Goal: Task Accomplishment & Management: Manage account settings

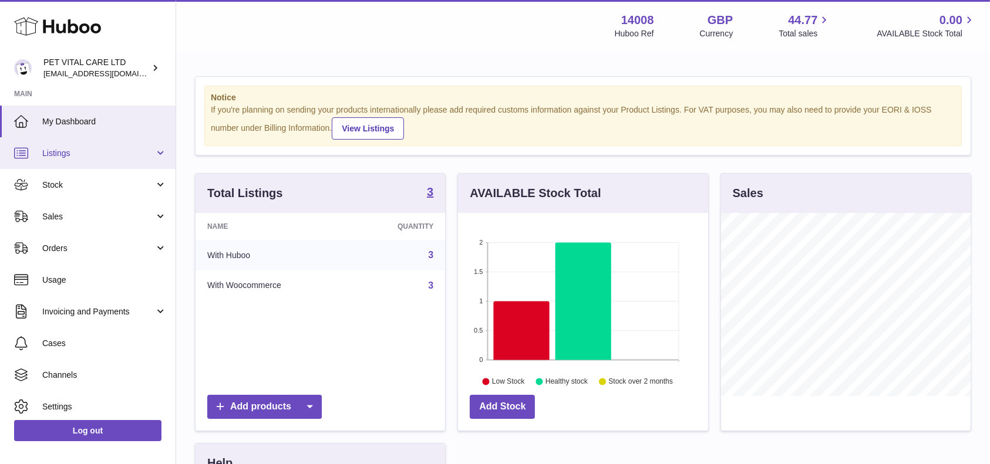
scroll to position [183, 249]
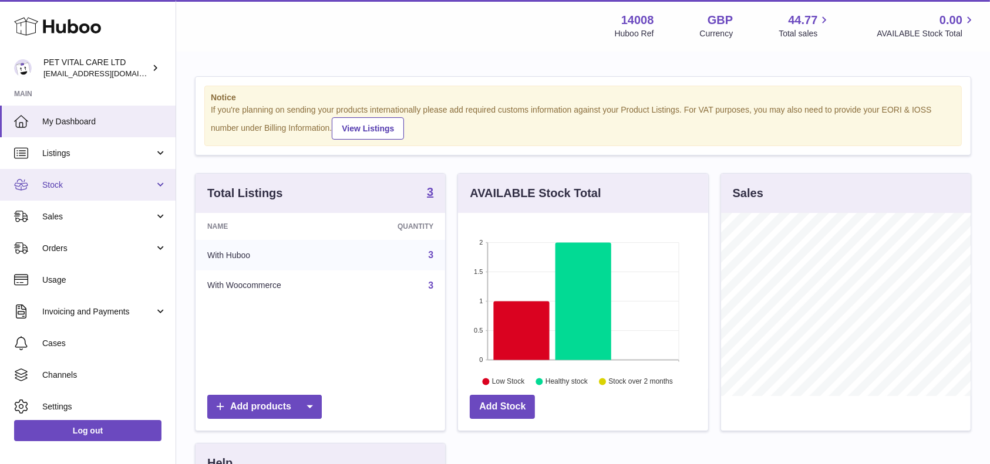
click at [63, 185] on span "Stock" at bounding box center [98, 185] width 112 height 11
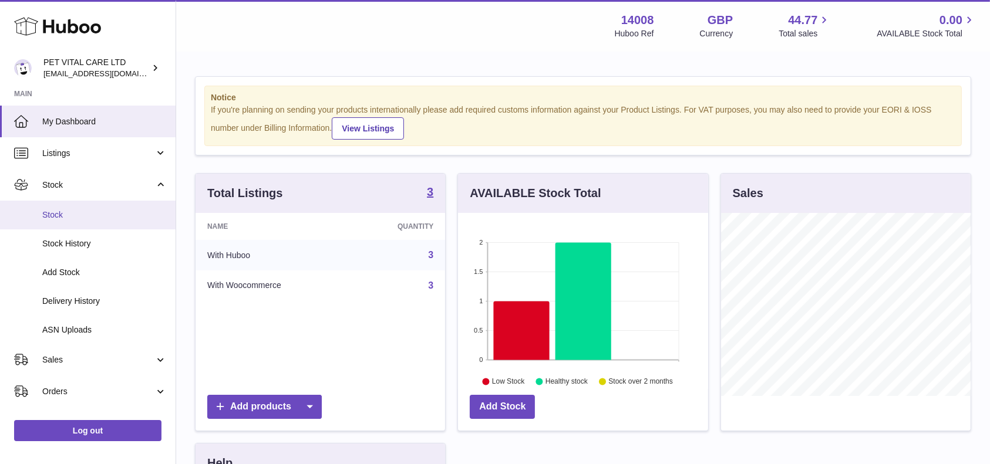
click at [56, 213] on span "Stock" at bounding box center [104, 215] width 124 height 11
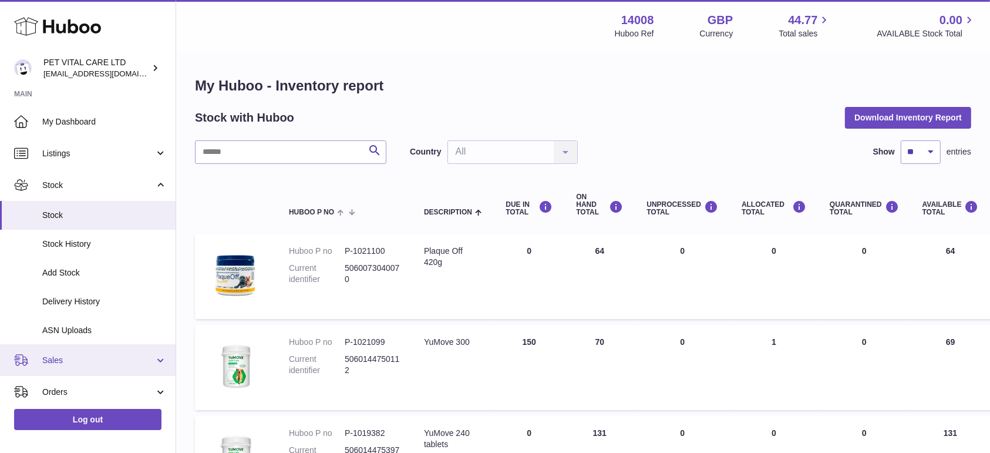
click at [49, 355] on span "Sales" at bounding box center [98, 360] width 112 height 11
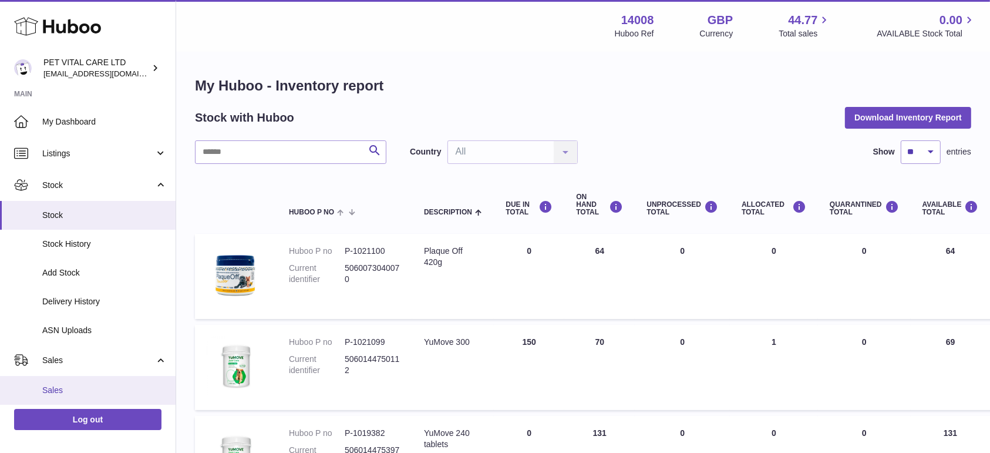
click at [65, 388] on span "Sales" at bounding box center [104, 389] width 124 height 11
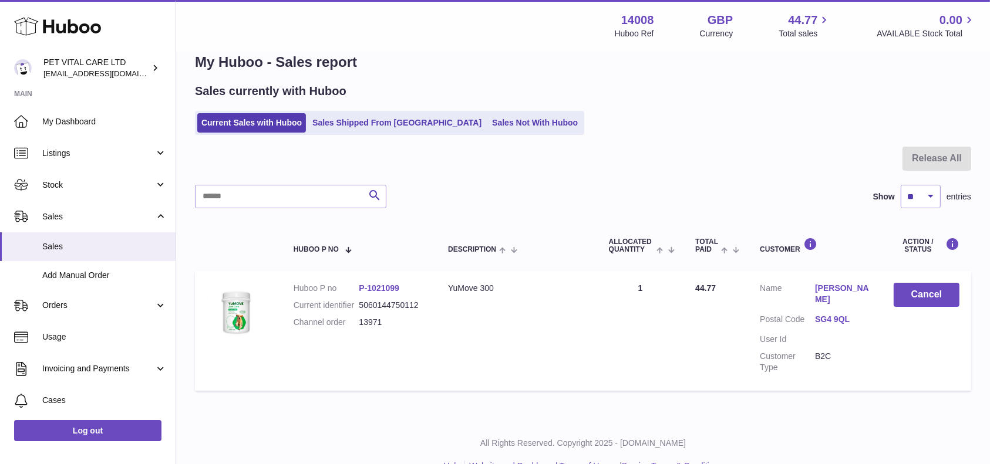
scroll to position [38, 0]
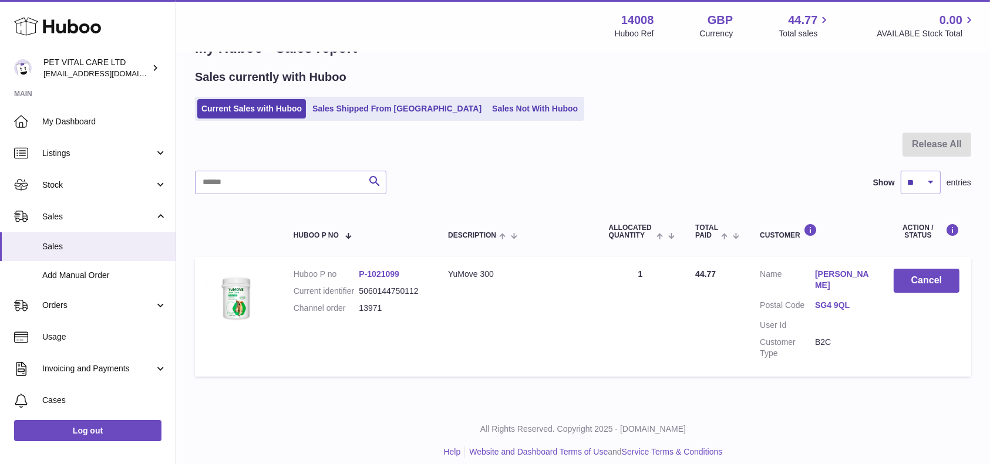
click at [371, 120] on ul "Current Sales with Huboo Sales Shipped From Huboo Sales Not With Huboo" at bounding box center [389, 109] width 389 height 24
click at [372, 110] on link "Sales Shipped From Huboo" at bounding box center [396, 108] width 177 height 19
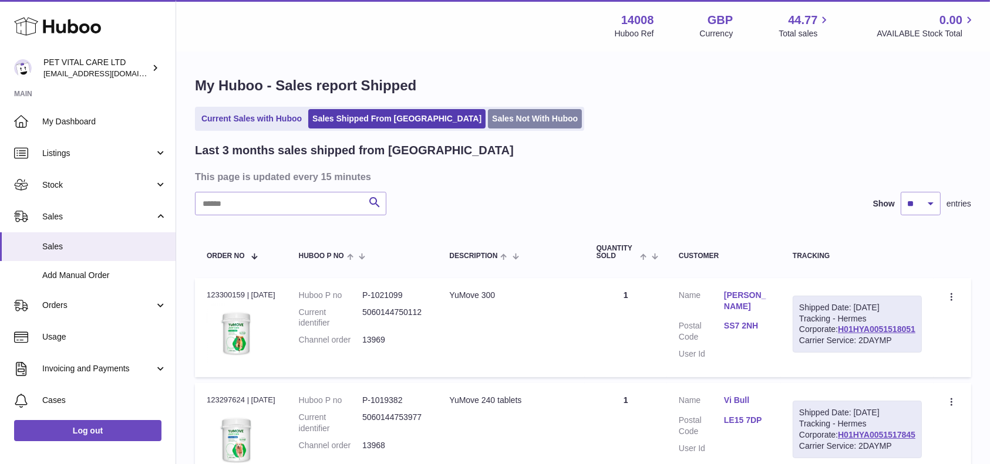
click at [488, 116] on link "Sales Not With Huboo" at bounding box center [535, 118] width 94 height 19
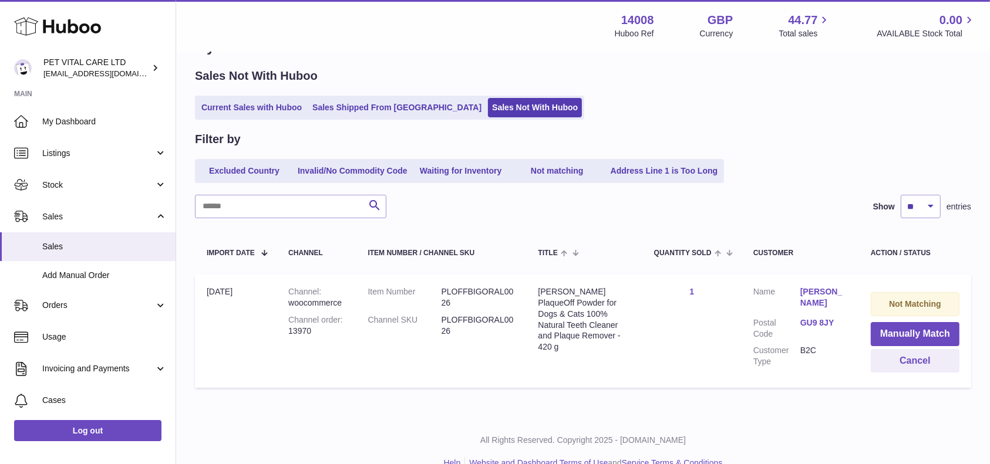
scroll to position [60, 0]
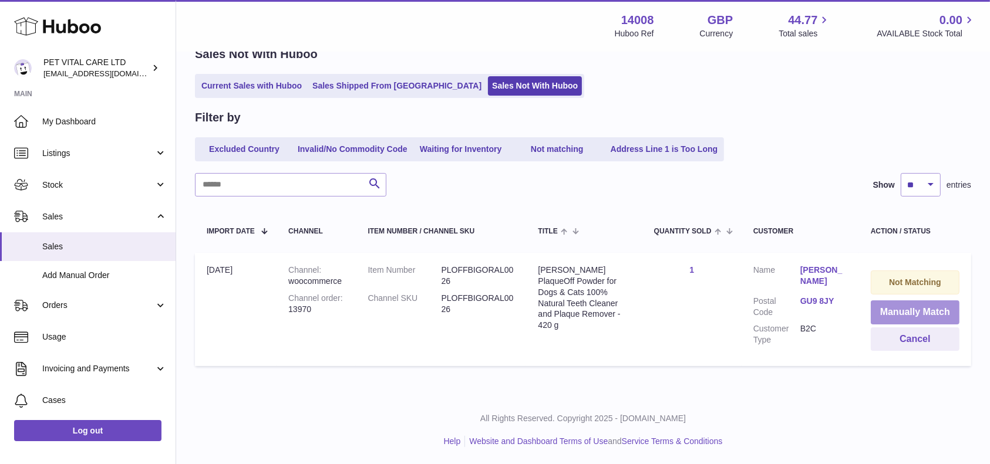
click at [903, 308] on button "Manually Match" at bounding box center [914, 313] width 89 height 24
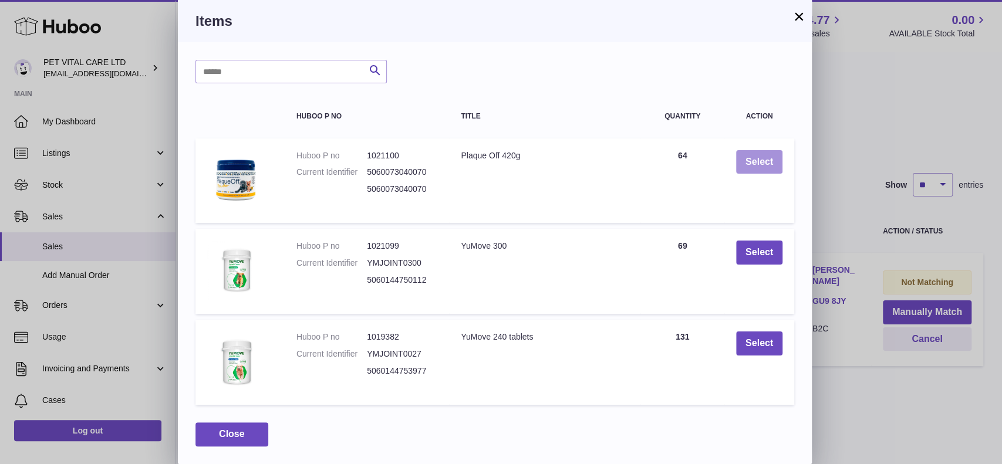
click at [768, 163] on button "Select" at bounding box center [759, 162] width 46 height 24
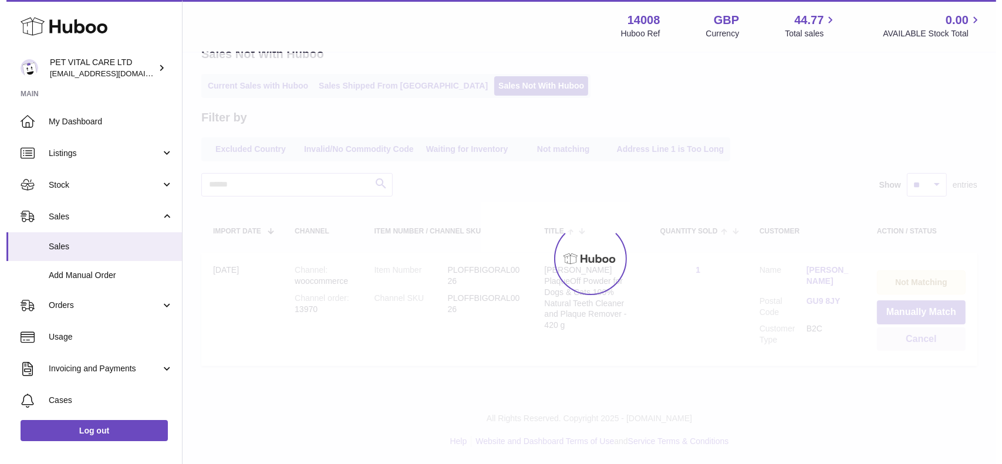
scroll to position [0, 0]
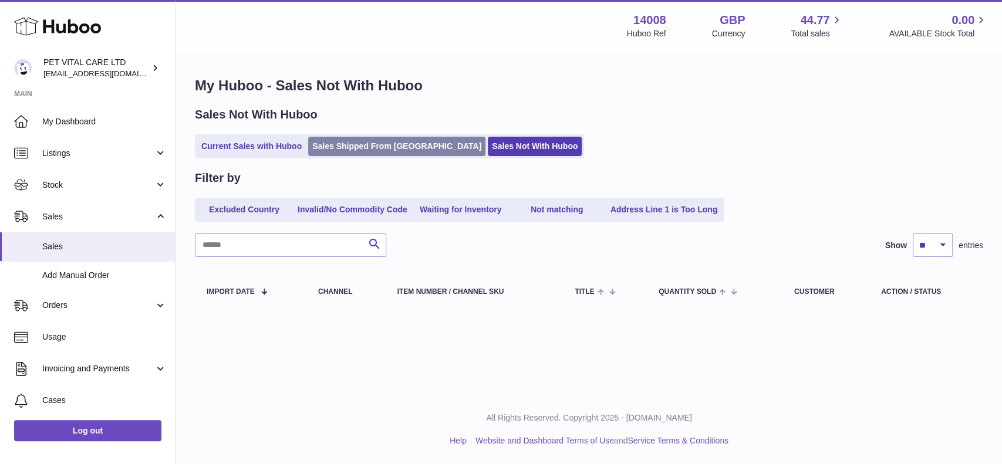
click at [357, 154] on link "Sales Shipped From [GEOGRAPHIC_DATA]" at bounding box center [396, 146] width 177 height 19
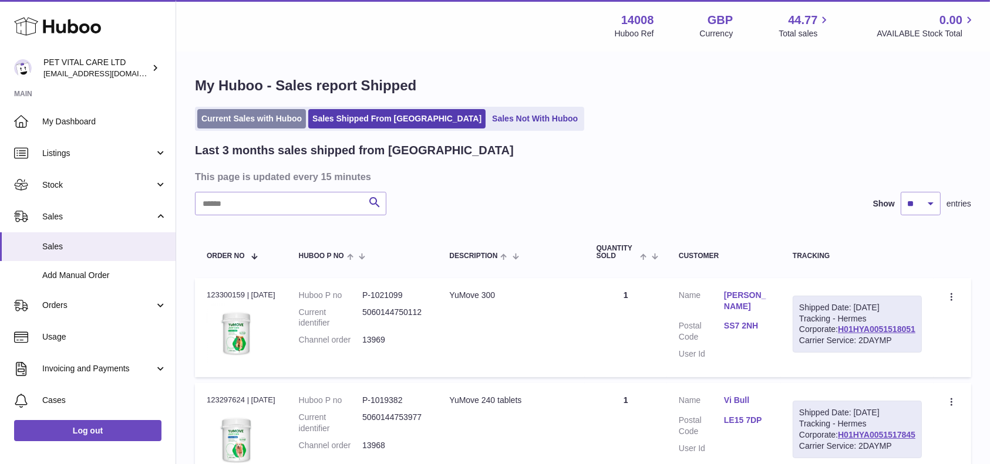
click at [269, 119] on link "Current Sales with Huboo" at bounding box center [251, 118] width 109 height 19
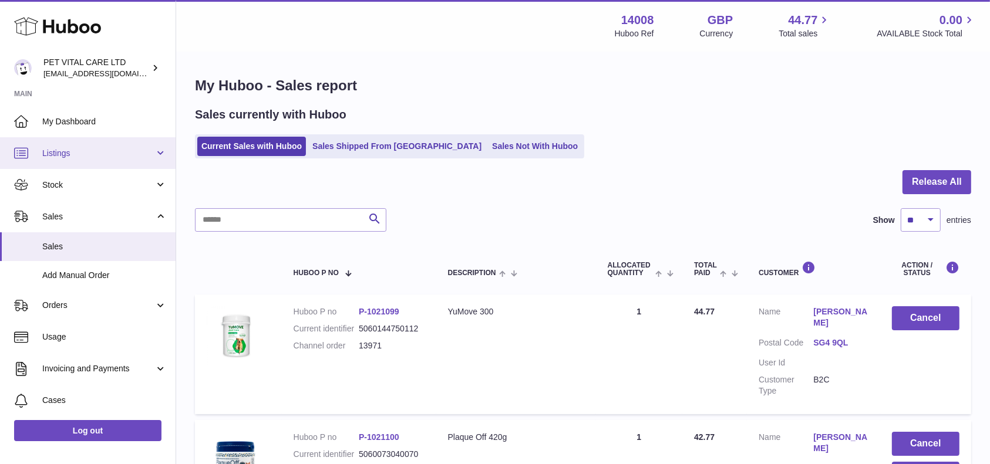
click at [85, 161] on link "Listings" at bounding box center [88, 153] width 176 height 32
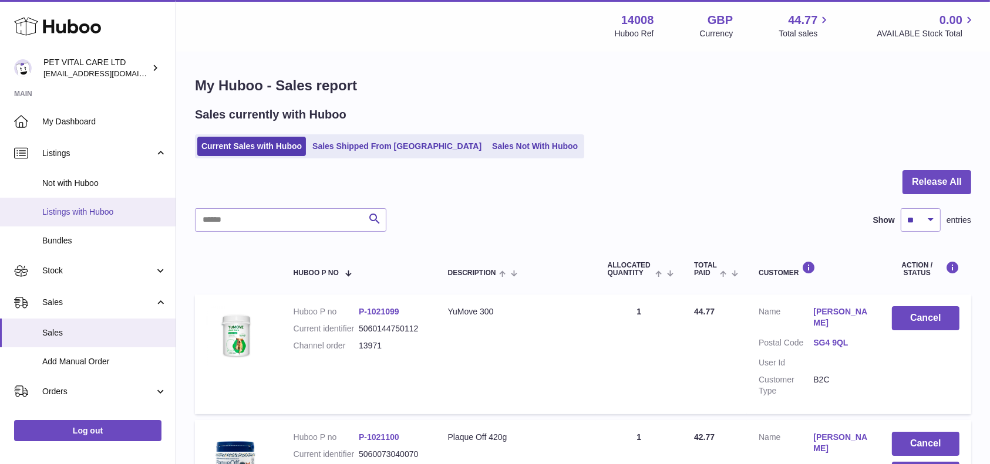
click at [91, 214] on span "Listings with Huboo" at bounding box center [104, 212] width 124 height 11
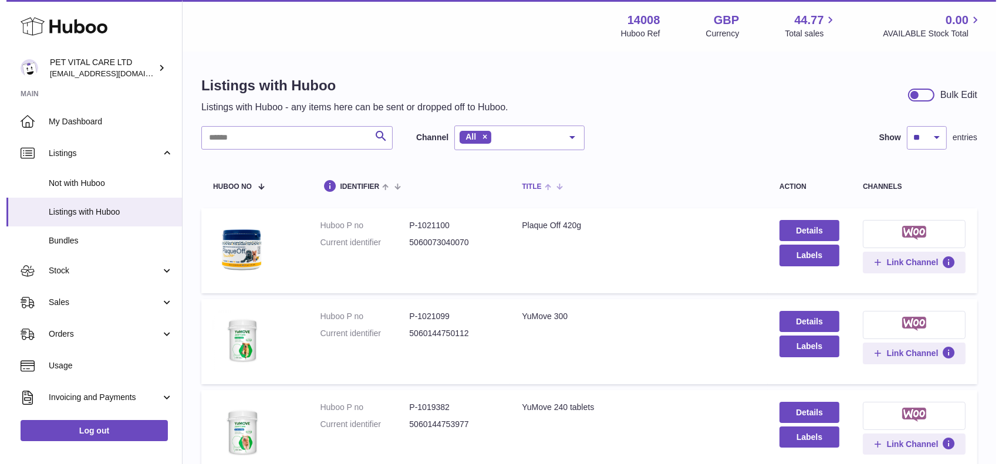
scroll to position [78, 0]
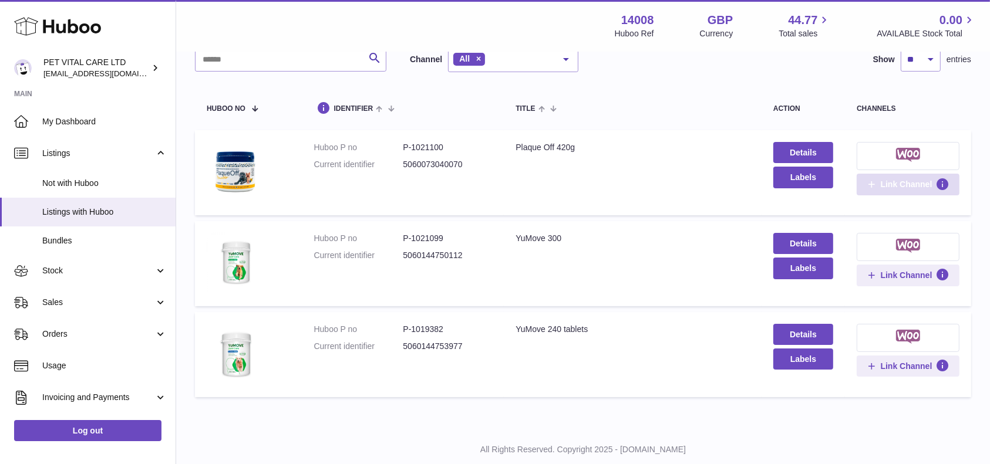
click at [890, 180] on span "Link Channel" at bounding box center [906, 184] width 52 height 11
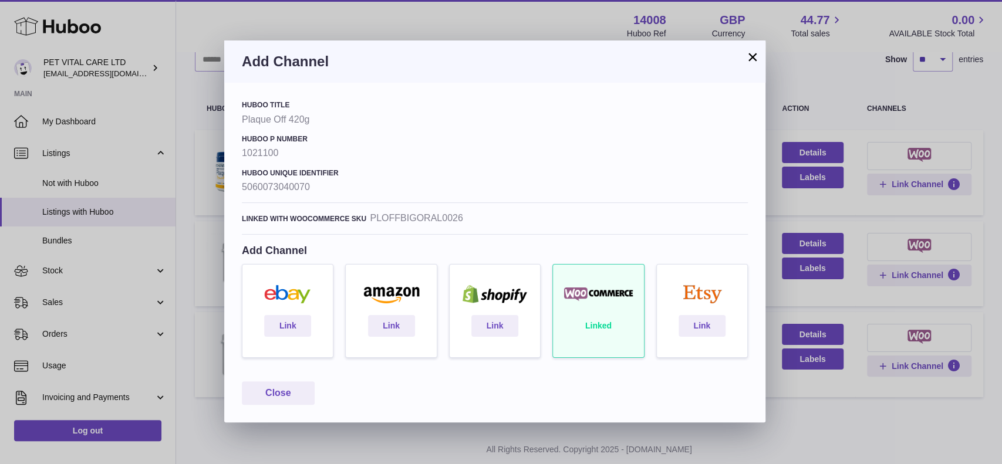
click at [749, 58] on button "×" at bounding box center [752, 57] width 14 height 14
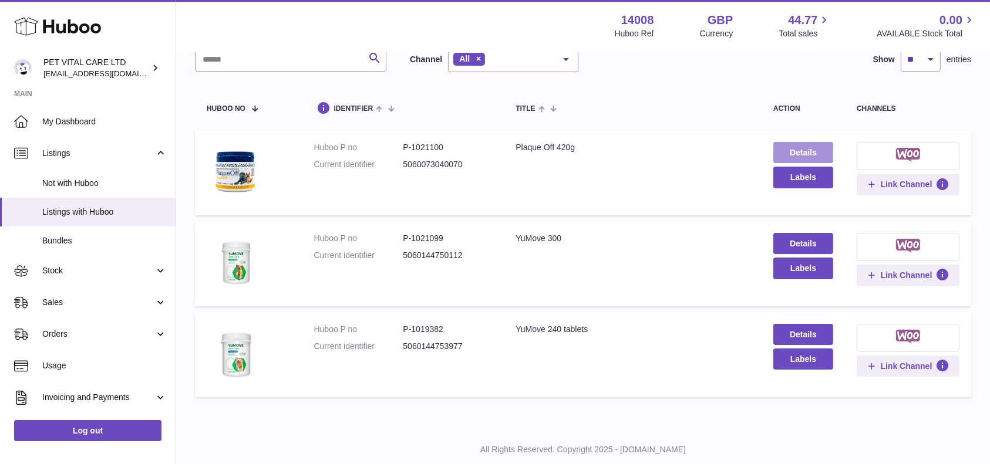
click at [816, 149] on link "Details" at bounding box center [803, 152] width 60 height 21
click at [913, 153] on img at bounding box center [908, 155] width 24 height 14
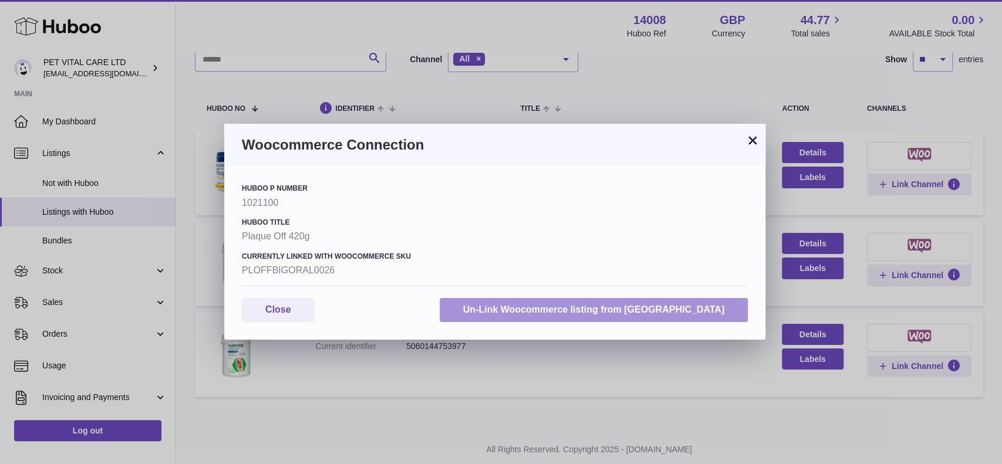
click at [600, 311] on button "Un-Link Woocommerce listing from Huboo" at bounding box center [594, 310] width 308 height 24
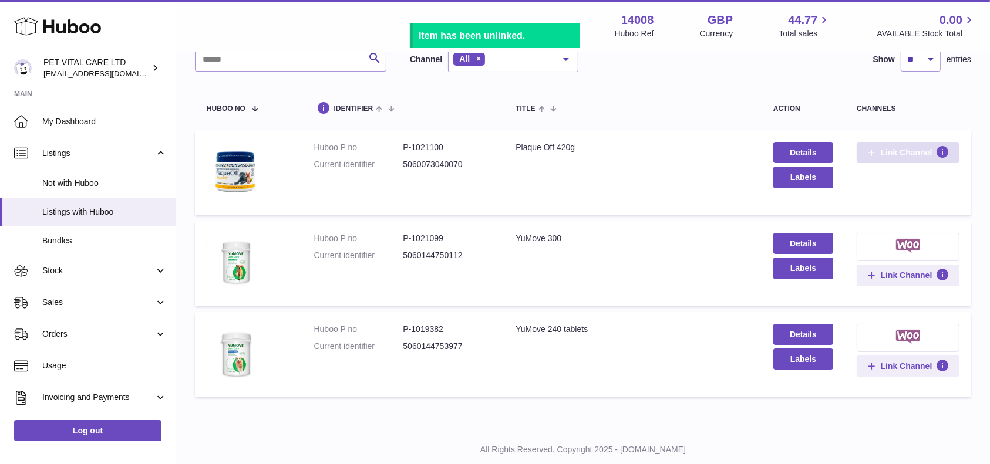
click at [906, 146] on button "Link Channel" at bounding box center [907, 152] width 103 height 21
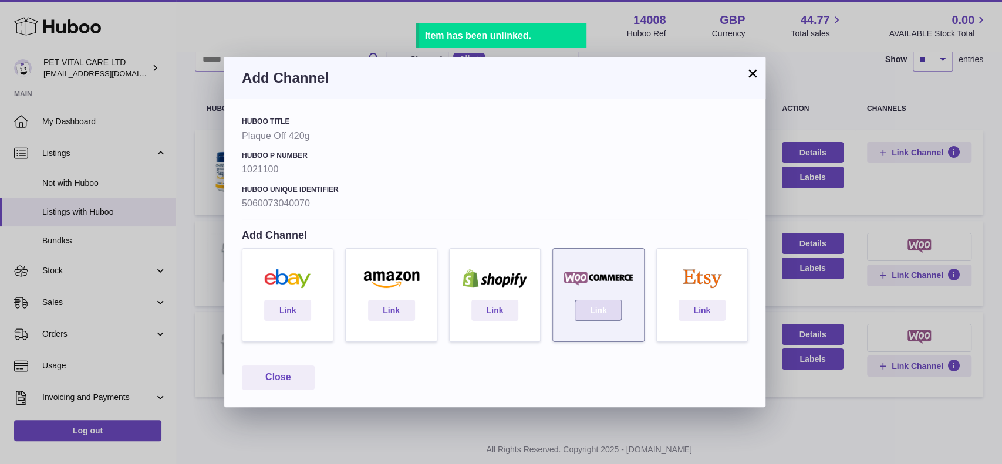
click at [603, 318] on link "Link" at bounding box center [598, 310] width 47 height 21
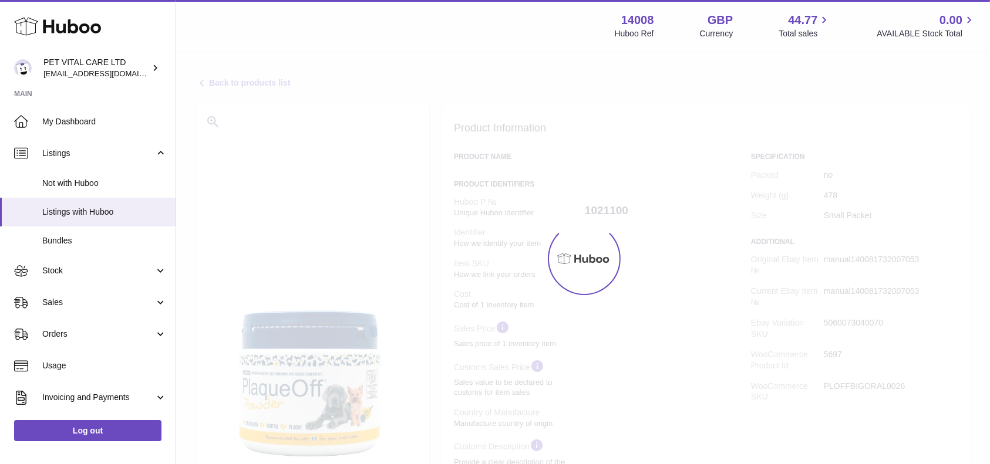
select select
select select "****"
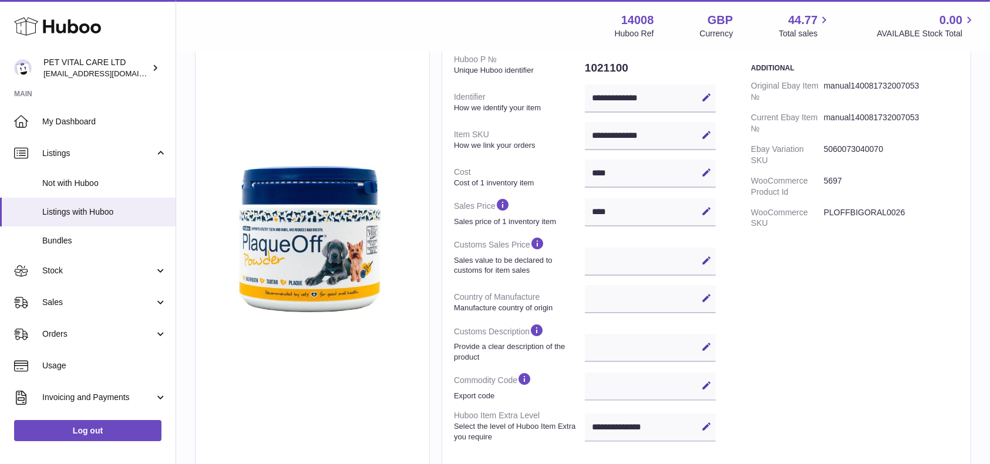
scroll to position [136, 0]
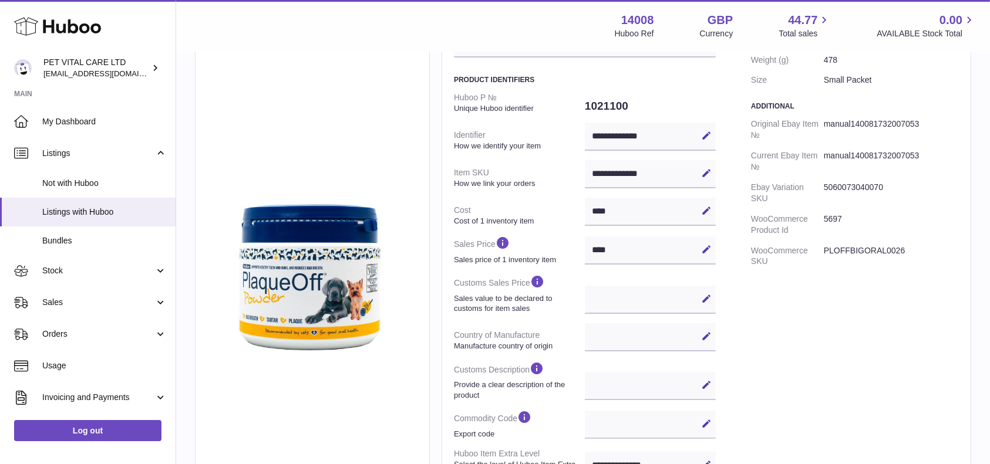
click at [701, 172] on icon at bounding box center [706, 173] width 11 height 11
drag, startPoint x: 660, startPoint y: 171, endPoint x: 624, endPoint y: 172, distance: 35.8
click at [562, 174] on dl "**********" at bounding box center [585, 285] width 262 height 397
paste input "***"
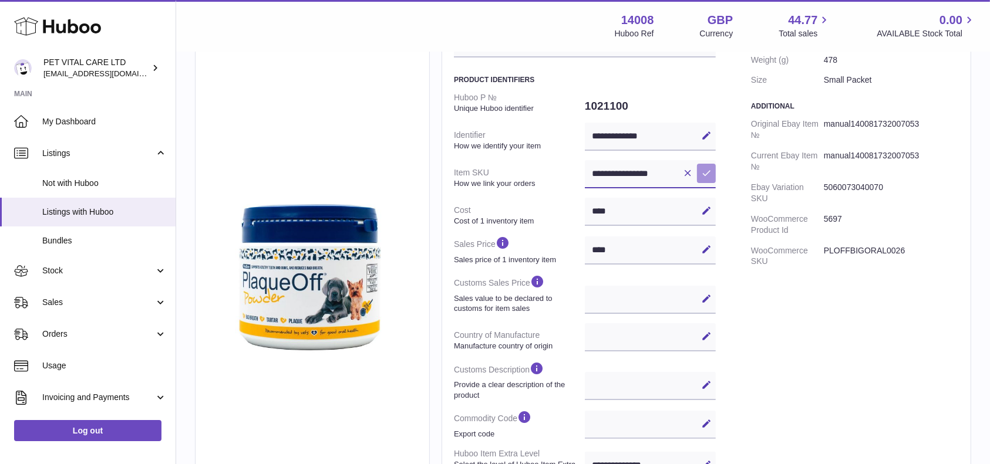
type input "**********"
click at [705, 174] on icon at bounding box center [706, 173] width 11 height 11
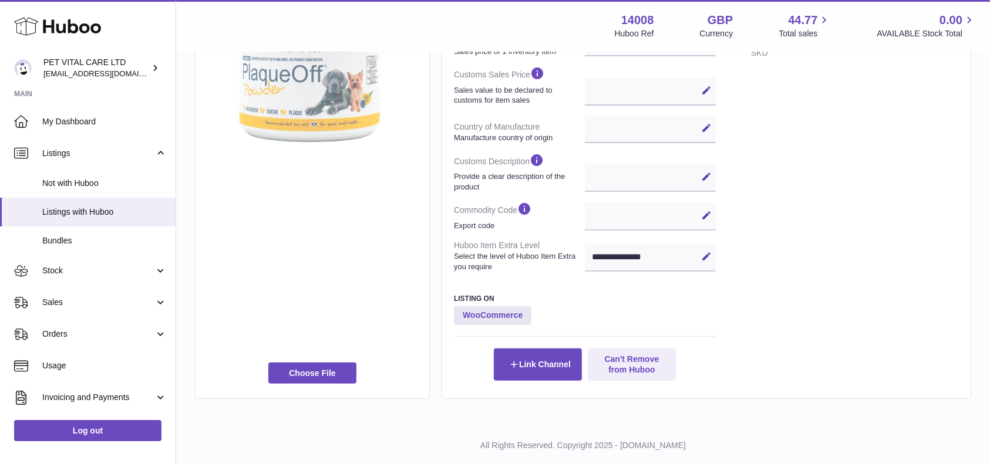
scroll to position [370, 0]
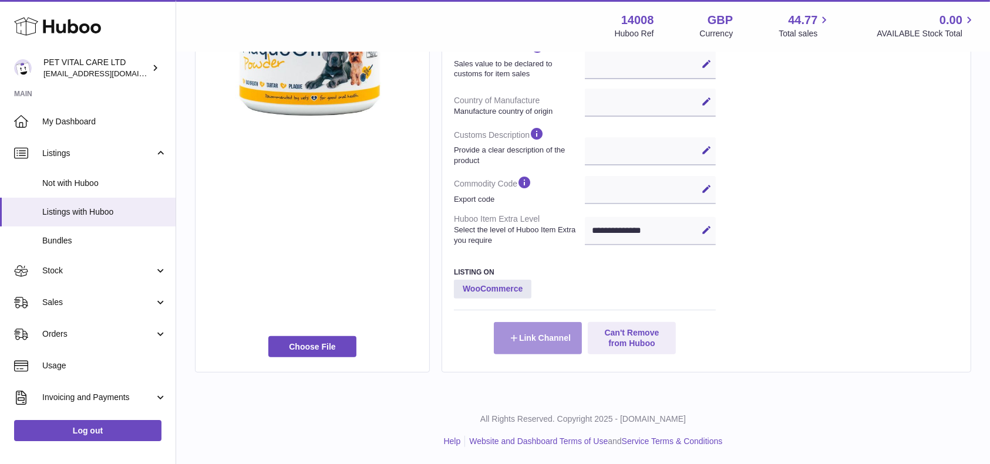
click at [535, 340] on button "Link Channel" at bounding box center [538, 338] width 88 height 32
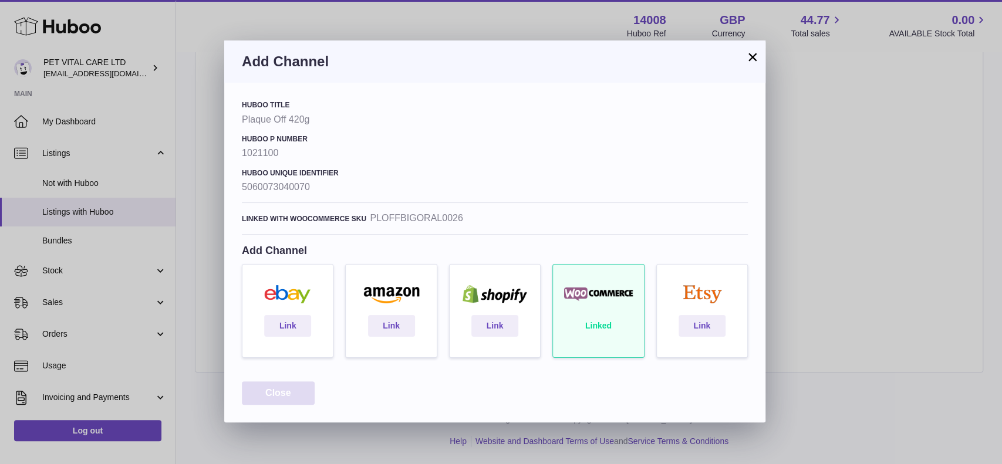
click at [264, 394] on button "Close" at bounding box center [278, 394] width 73 height 24
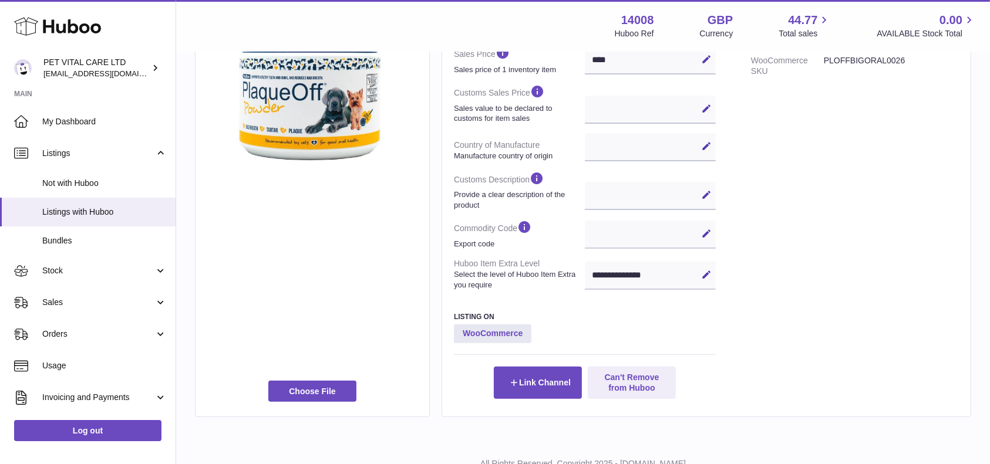
scroll to position [292, 0]
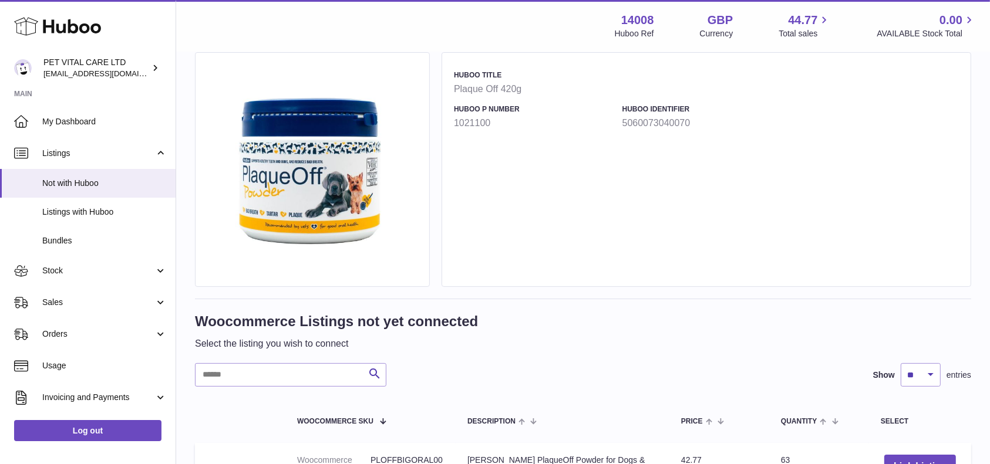
scroll to position [235, 0]
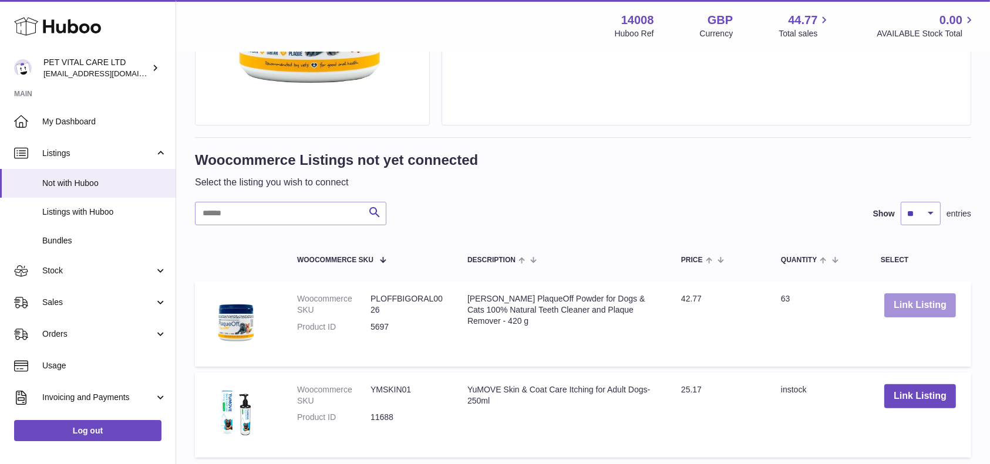
click at [906, 306] on button "Link Listing" at bounding box center [920, 305] width 72 height 24
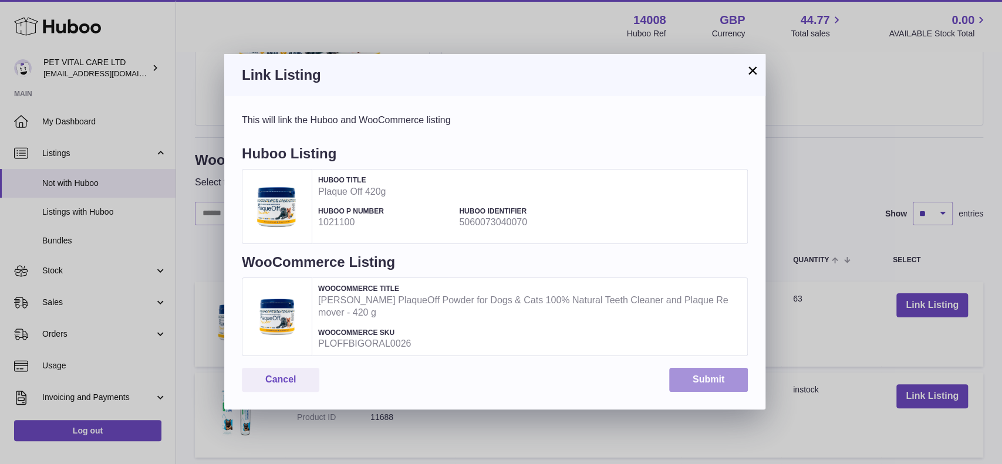
click at [700, 384] on button "Submit" at bounding box center [708, 380] width 79 height 24
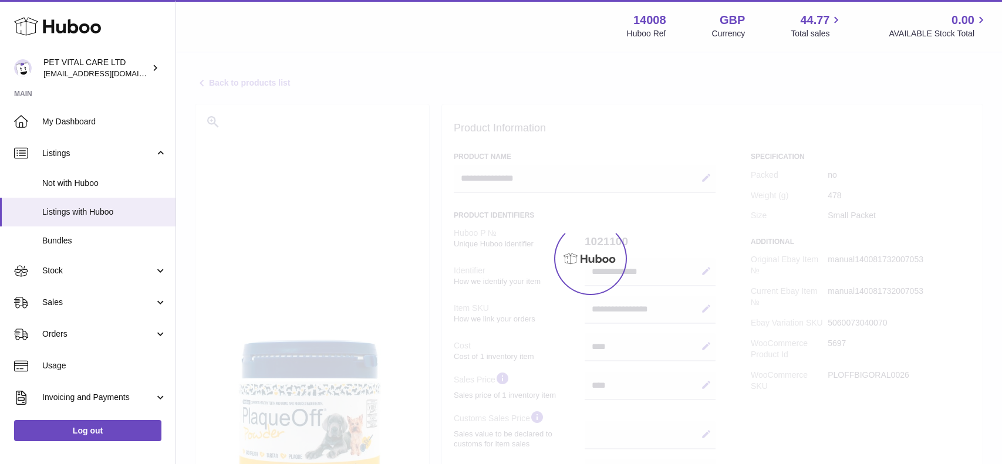
select select
select select "****"
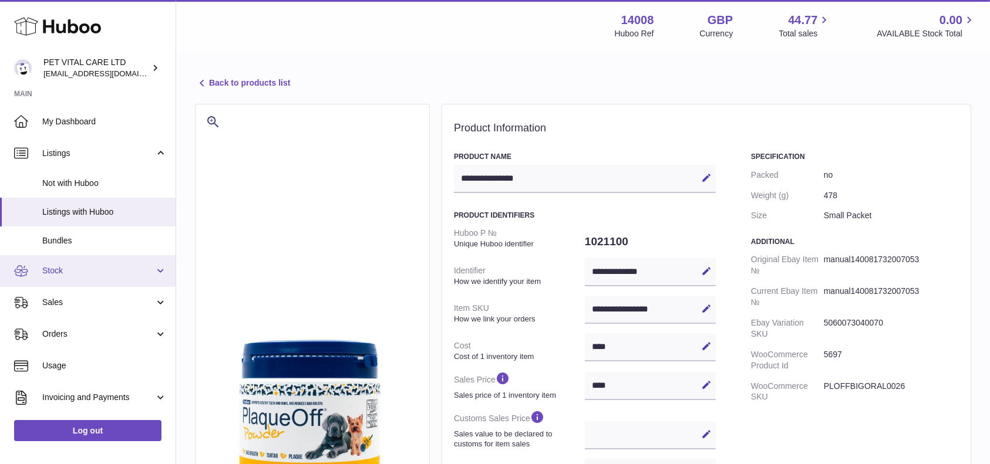
click at [79, 268] on span "Stock" at bounding box center [98, 270] width 112 height 11
click at [73, 278] on link "Stock" at bounding box center [88, 271] width 176 height 32
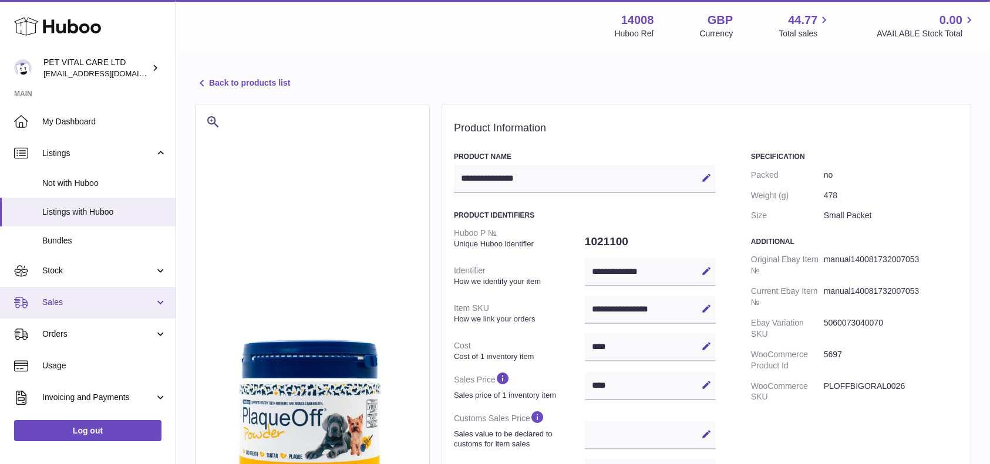
click at [97, 300] on span "Sales" at bounding box center [98, 302] width 112 height 11
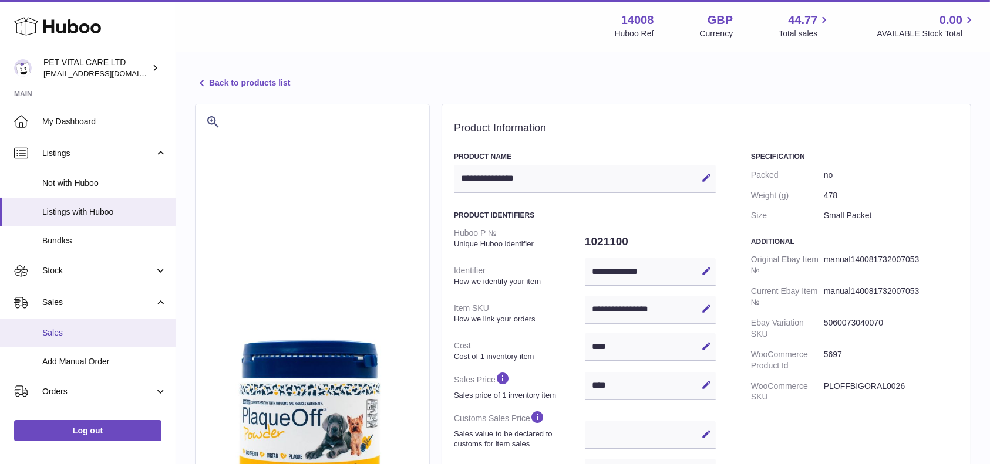
click at [60, 340] on link "Sales" at bounding box center [88, 333] width 176 height 29
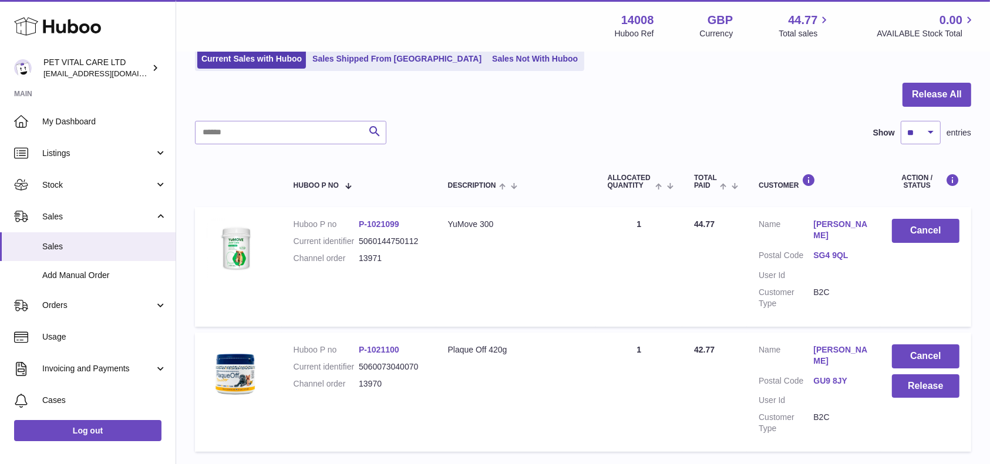
scroll to position [162, 0]
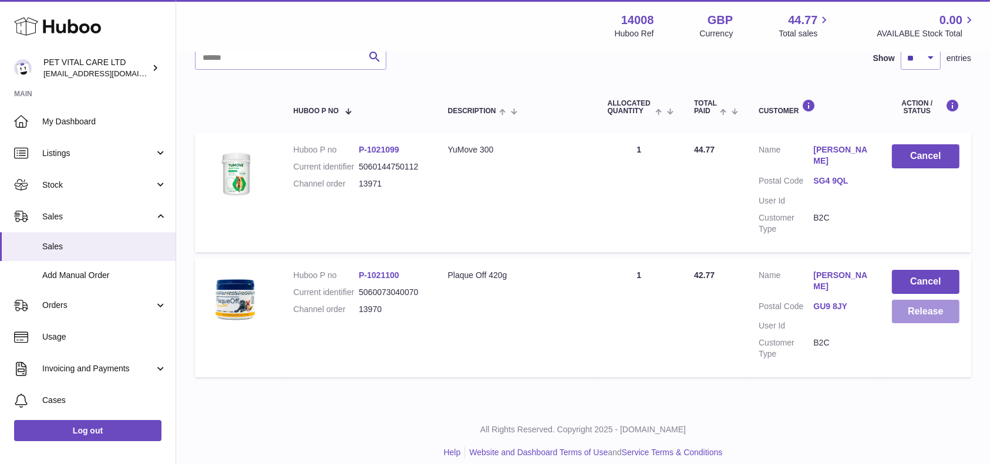
click at [901, 300] on button "Release" at bounding box center [926, 312] width 68 height 24
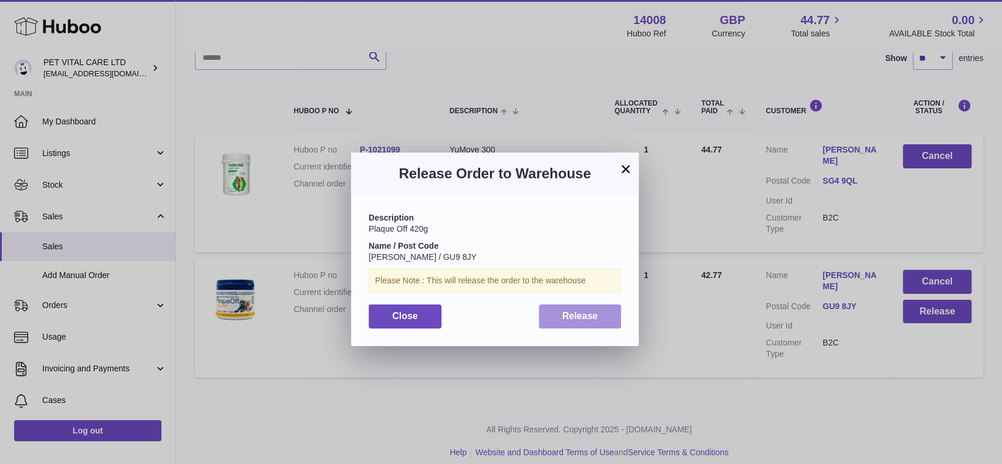
click at [585, 317] on span "Release" at bounding box center [580, 316] width 36 height 10
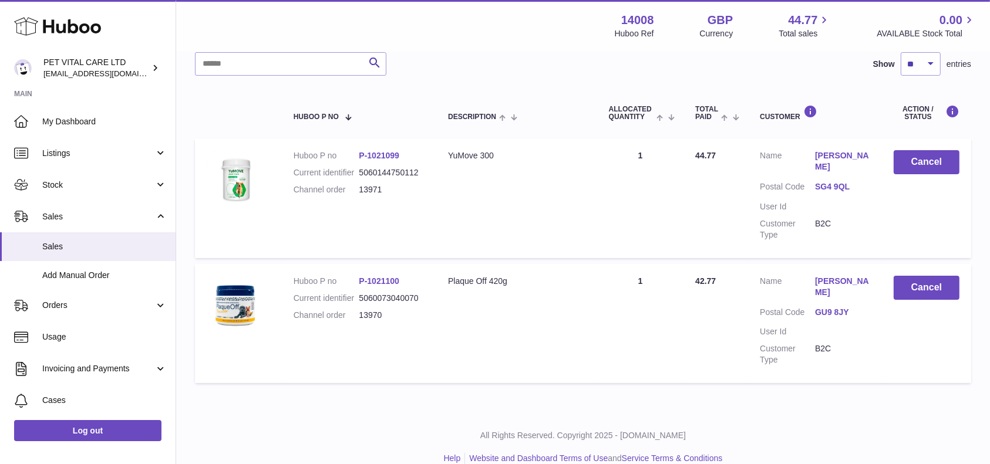
scroll to position [0, 0]
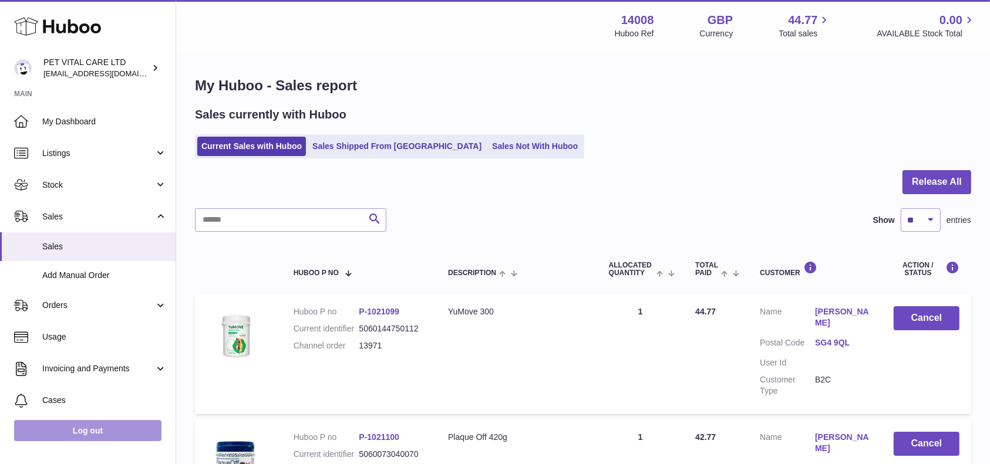
click at [65, 425] on link "Log out" at bounding box center [87, 430] width 147 height 21
